Goal: Navigation & Orientation: Understand site structure

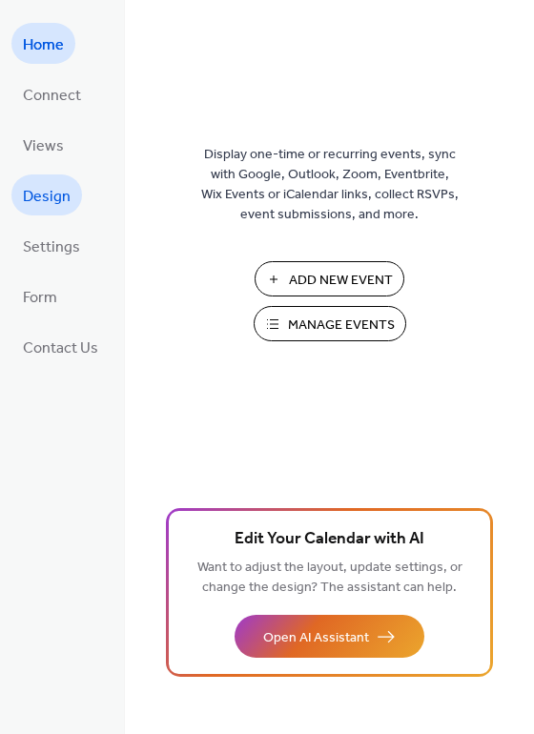
click at [40, 191] on span "Design" at bounding box center [47, 197] width 48 height 30
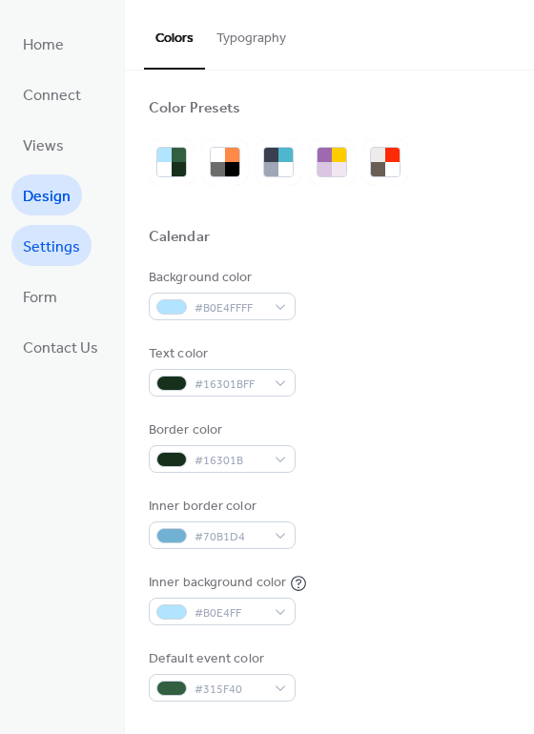
click at [47, 233] on span "Settings" at bounding box center [51, 248] width 57 height 30
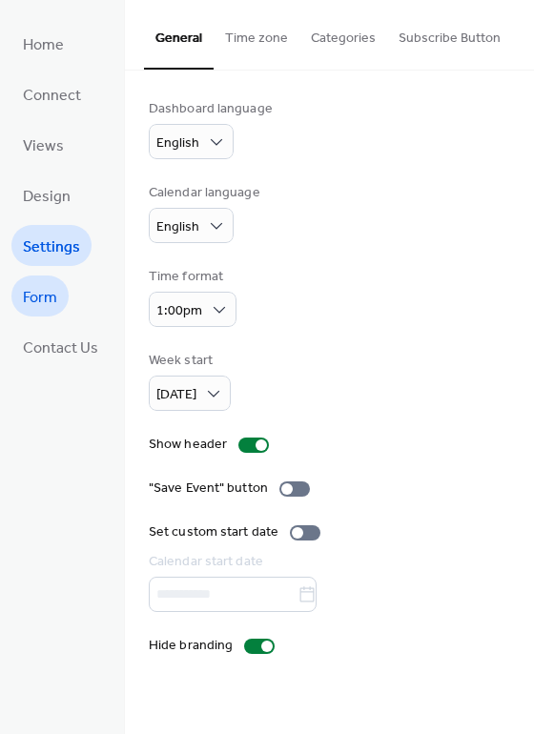
click at [41, 290] on span "Form" at bounding box center [40, 298] width 34 height 30
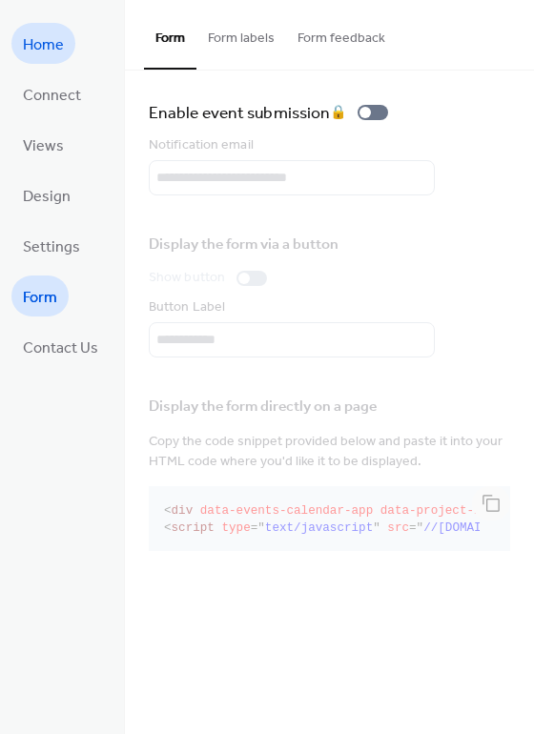
click at [50, 48] on span "Home" at bounding box center [43, 46] width 41 height 30
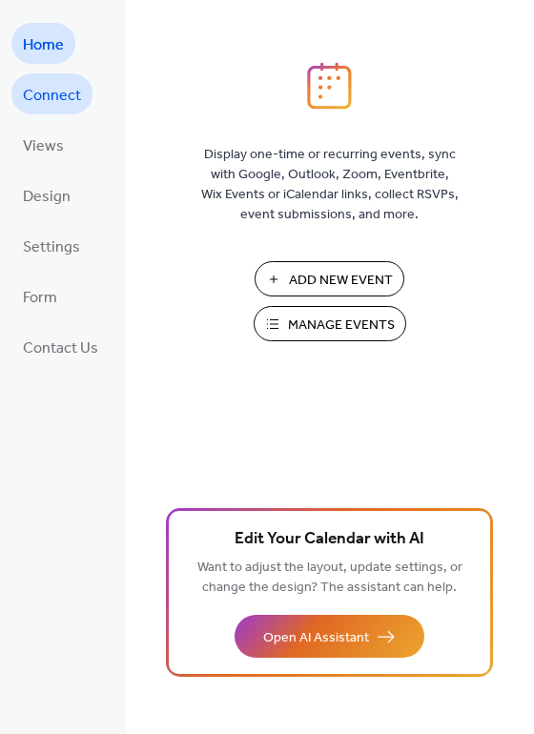
click at [54, 93] on span "Connect" at bounding box center [52, 96] width 58 height 30
